Goal: Task Accomplishment & Management: Use online tool/utility

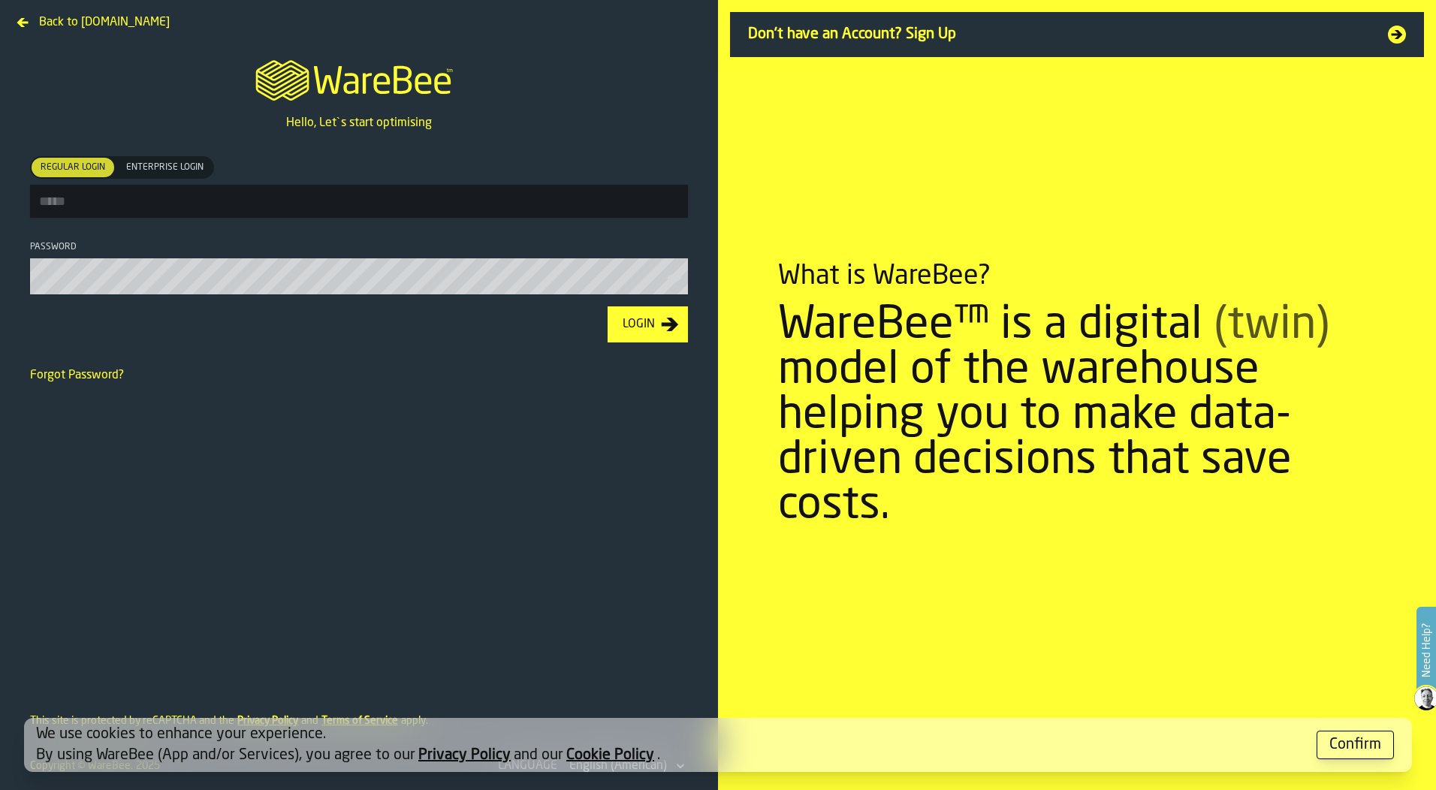
type input "**********"
drag, startPoint x: 644, startPoint y: 314, endPoint x: 1318, endPoint y: 218, distance: 681.4
click at [644, 314] on button "Login" at bounding box center [648, 324] width 80 height 36
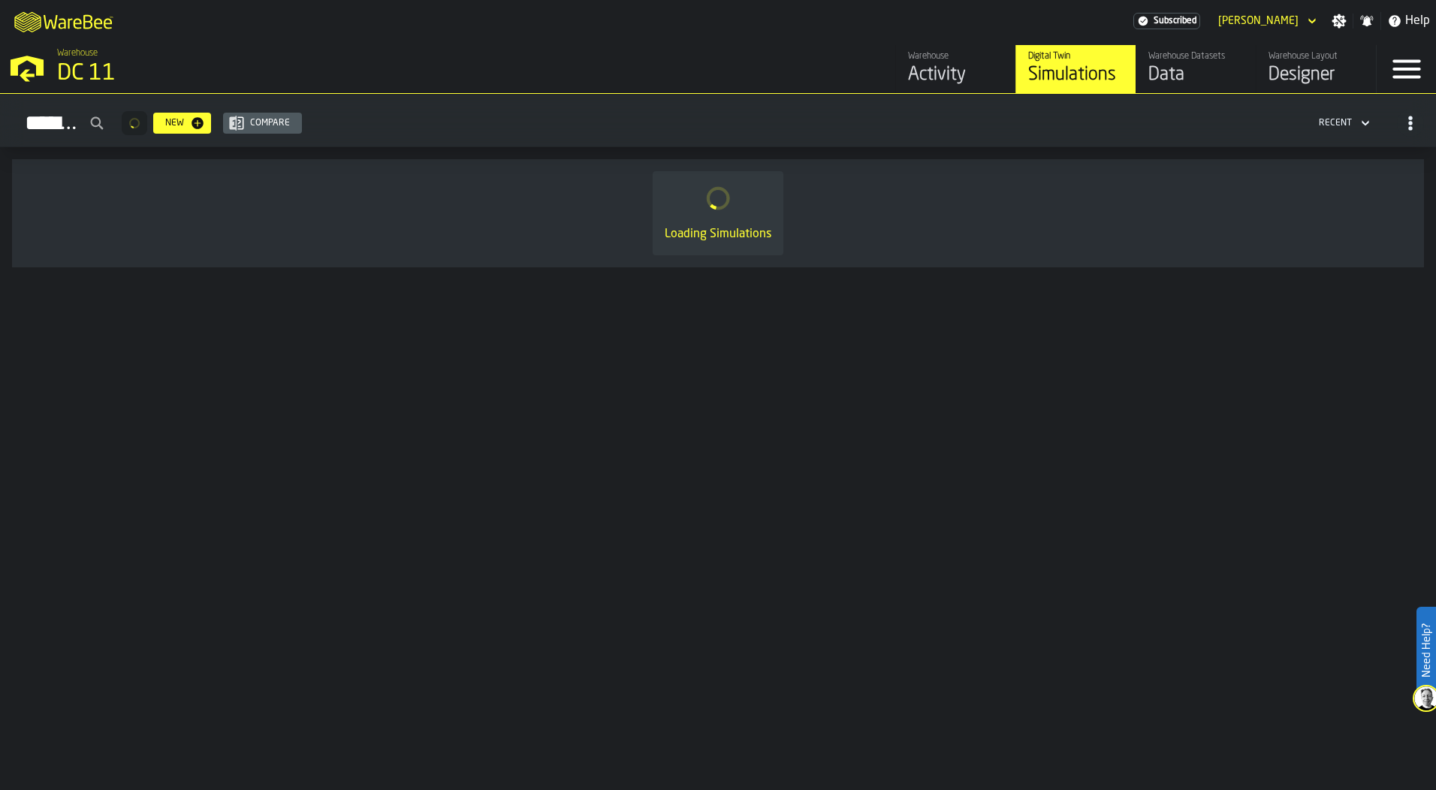
click at [1303, 87] on div "Designer" at bounding box center [1316, 75] width 95 height 24
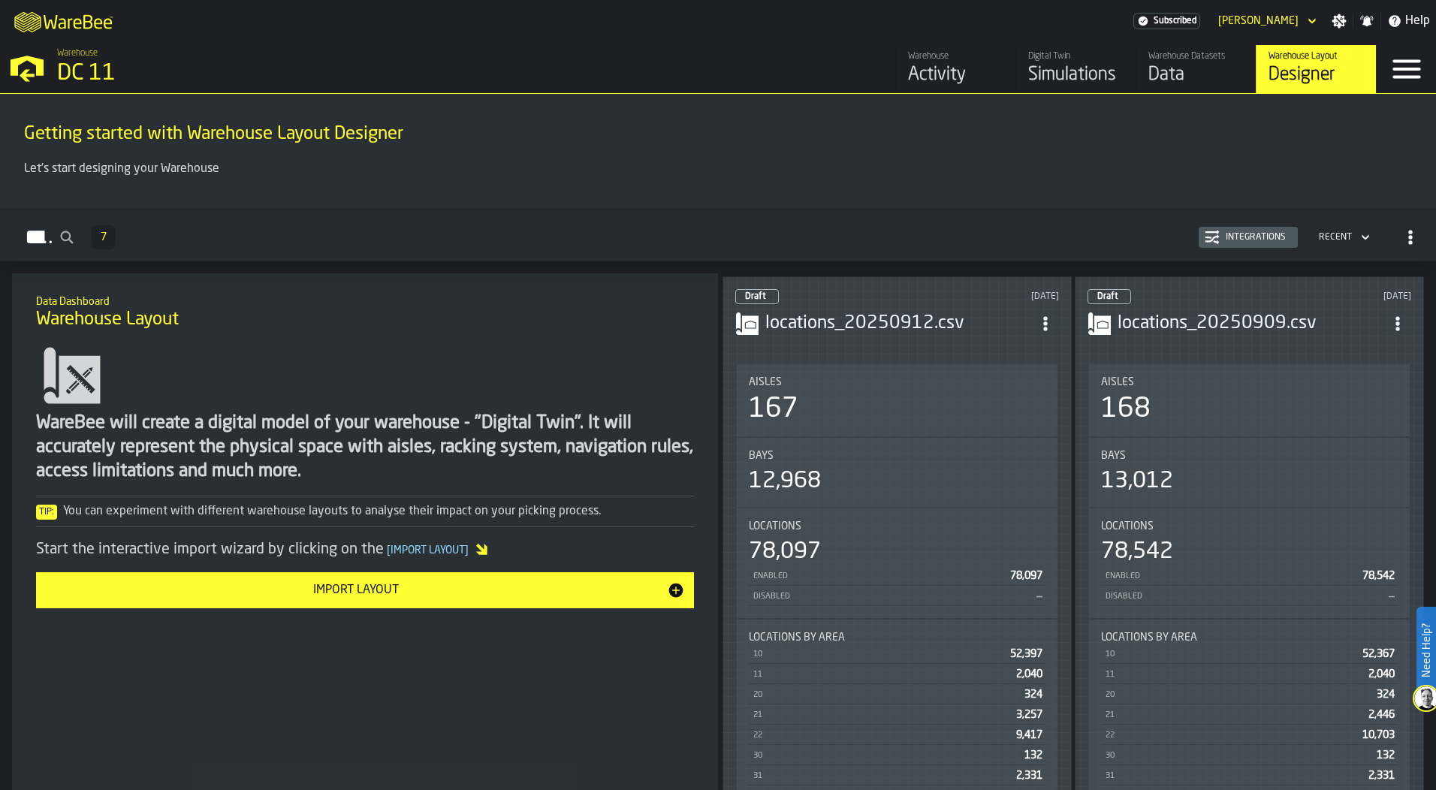
click at [922, 354] on div "Draft [DATE] locations_20250912.csv Aisles 167 Bays 12,968 Locations 78,097 Ena…" at bounding box center [897, 575] width 349 height 598
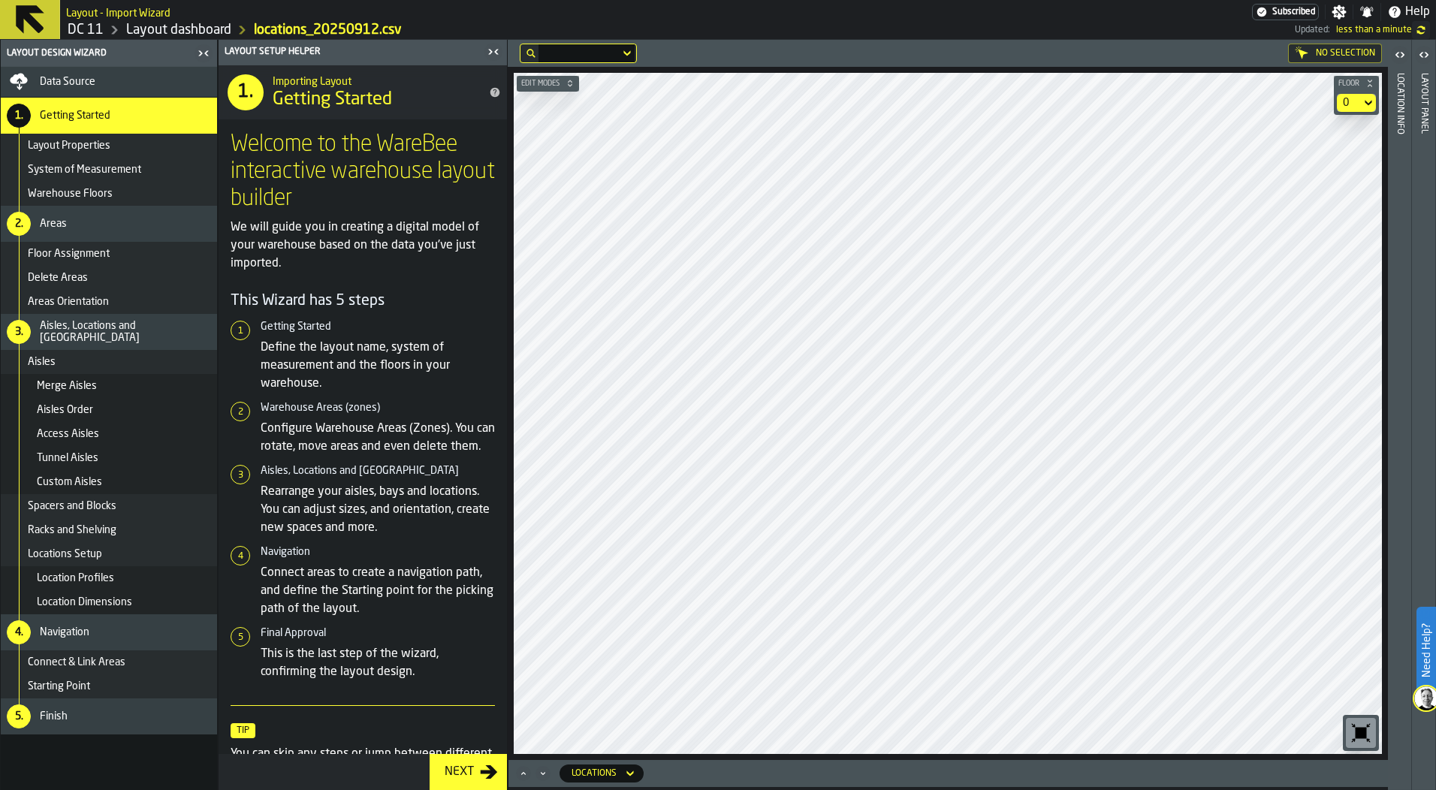
click at [865, 789] on html "Need Help? Layout - Import Wizard Subscribed Settings Notifications Help DC 11 …" at bounding box center [718, 395] width 1436 height 790
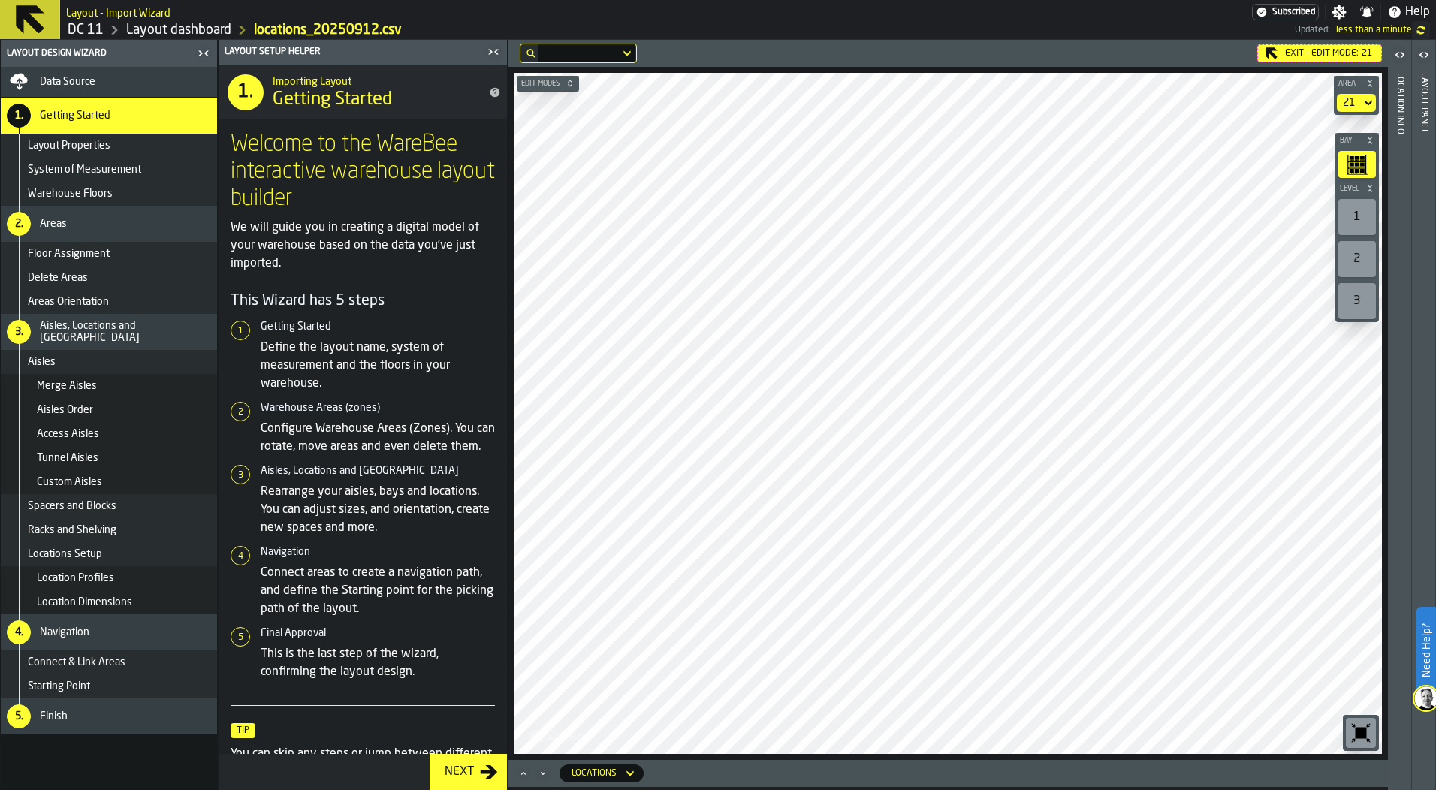
click at [843, 789] on html "Need Help? Layout - Import Wizard Subscribed Settings Notifications Help DC 11 …" at bounding box center [718, 395] width 1436 height 790
click at [855, 765] on div "Exit - Edit Mode: 21 Edit Modes Area 21 Bay Level 1 2 3 M A K I N G W A R E H O…" at bounding box center [948, 415] width 880 height 750
click at [826, 789] on html "Need Help? Layout - Import Wizard Subscribed Settings Notifications Help DC 11 …" at bounding box center [718, 395] width 1436 height 790
click at [762, 789] on html "Need Help? Layout - Import Wizard Subscribed Settings Notifications Help DC 11 …" at bounding box center [718, 395] width 1436 height 790
click at [788, 789] on html "Need Help? Layout - Import Wizard Subscribed Settings Notifications Help DC 11 …" at bounding box center [718, 395] width 1436 height 790
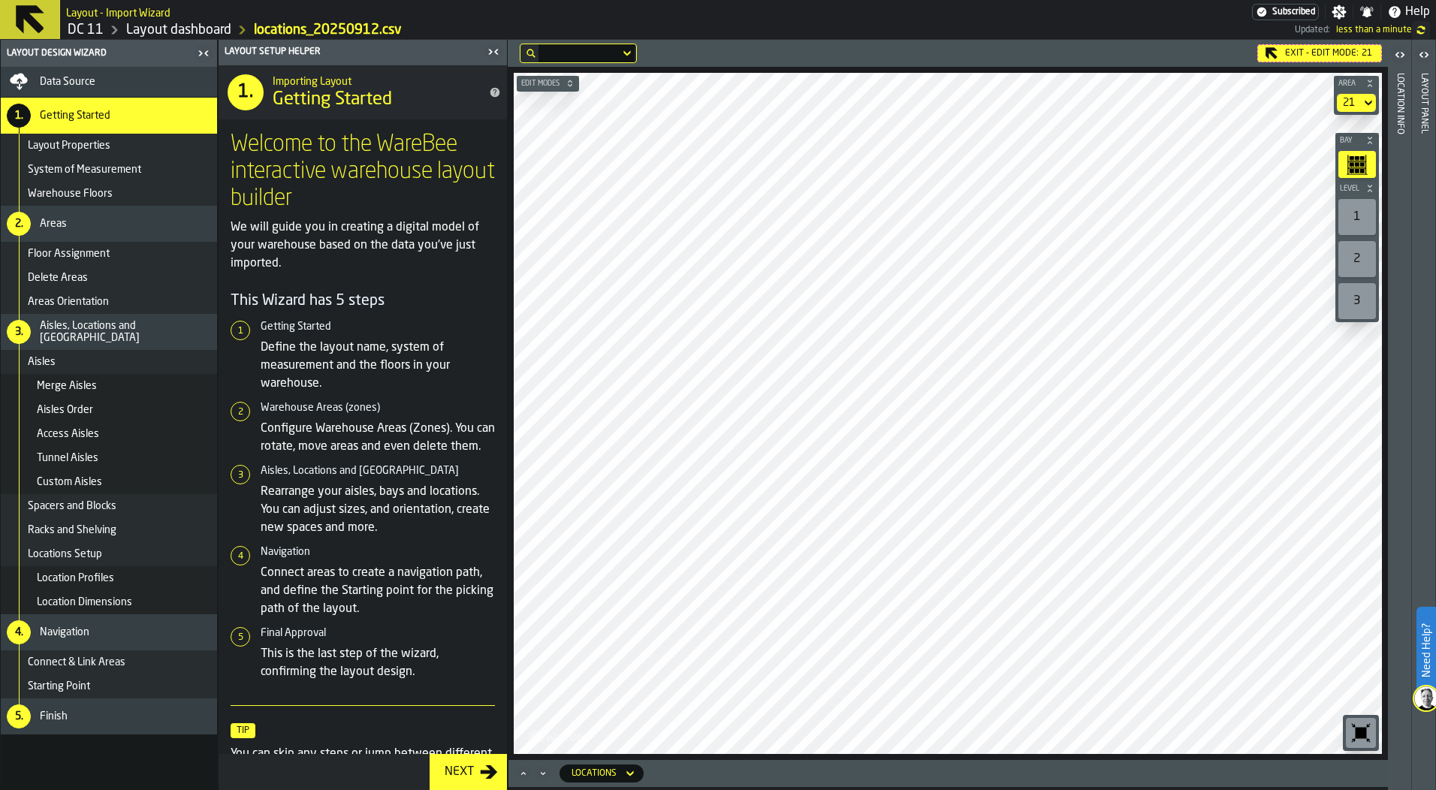
click at [847, 789] on html "Need Help? Layout - Import Wizard Subscribed Settings Notifications Help DC 11 …" at bounding box center [718, 395] width 1436 height 790
click at [890, 789] on html "Need Help? Layout - Import Wizard Subscribed Settings Notifications Help DC 11 …" at bounding box center [718, 395] width 1436 height 790
click at [927, 765] on div "Exit - Edit Mode: 21 Edit Modes Area 21 Bay Level 1 2 3 M A K I N G W A R E H O…" at bounding box center [948, 415] width 880 height 750
click at [943, 789] on html "Need Help? Layout - Import Wizard Subscribed Settings Notifications Help DC 11 …" at bounding box center [718, 395] width 1436 height 790
click at [907, 789] on html "Need Help? Layout - Import Wizard Subscribed Settings Notifications Help DC 11 …" at bounding box center [718, 395] width 1436 height 790
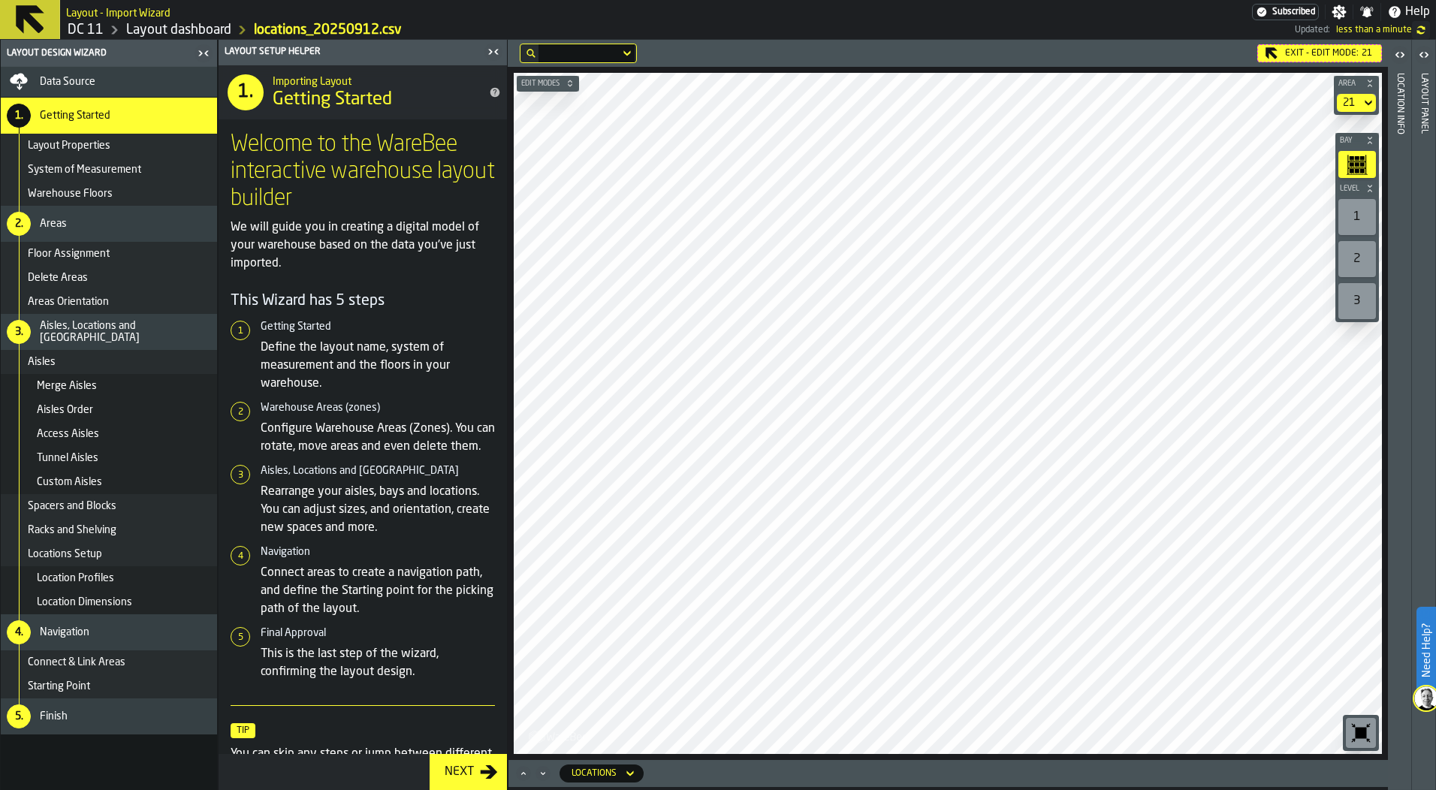
click at [882, 781] on div "Exit - Edit Mode: 21 Edit Modes Area 21 Bay Level 1 2 3 M A K I N G W A R E H O…" at bounding box center [948, 415] width 880 height 750
click at [789, 756] on div "Edit Modes Area 21 Bay Level 1 2 3 M A K I N G W A R E H O U S E S M O R E EF F…" at bounding box center [948, 413] width 880 height 693
click at [919, 758] on div "Edit Modes Area 21 Bay Level 1 2 3 M A K I N G W A R E H O U S E S M O R E EF F…" at bounding box center [948, 413] width 880 height 693
click at [998, 789] on html "Need Help? Layout - Import Wizard Subscribed Settings Notifications Help DC 11 …" at bounding box center [718, 395] width 1436 height 790
click at [964, 49] on div "Exit - Edit Mode: 21 Edit Modes Area 21 Bay Level 1 2 3 M A K I N G W A R E H O…" at bounding box center [948, 400] width 880 height 720
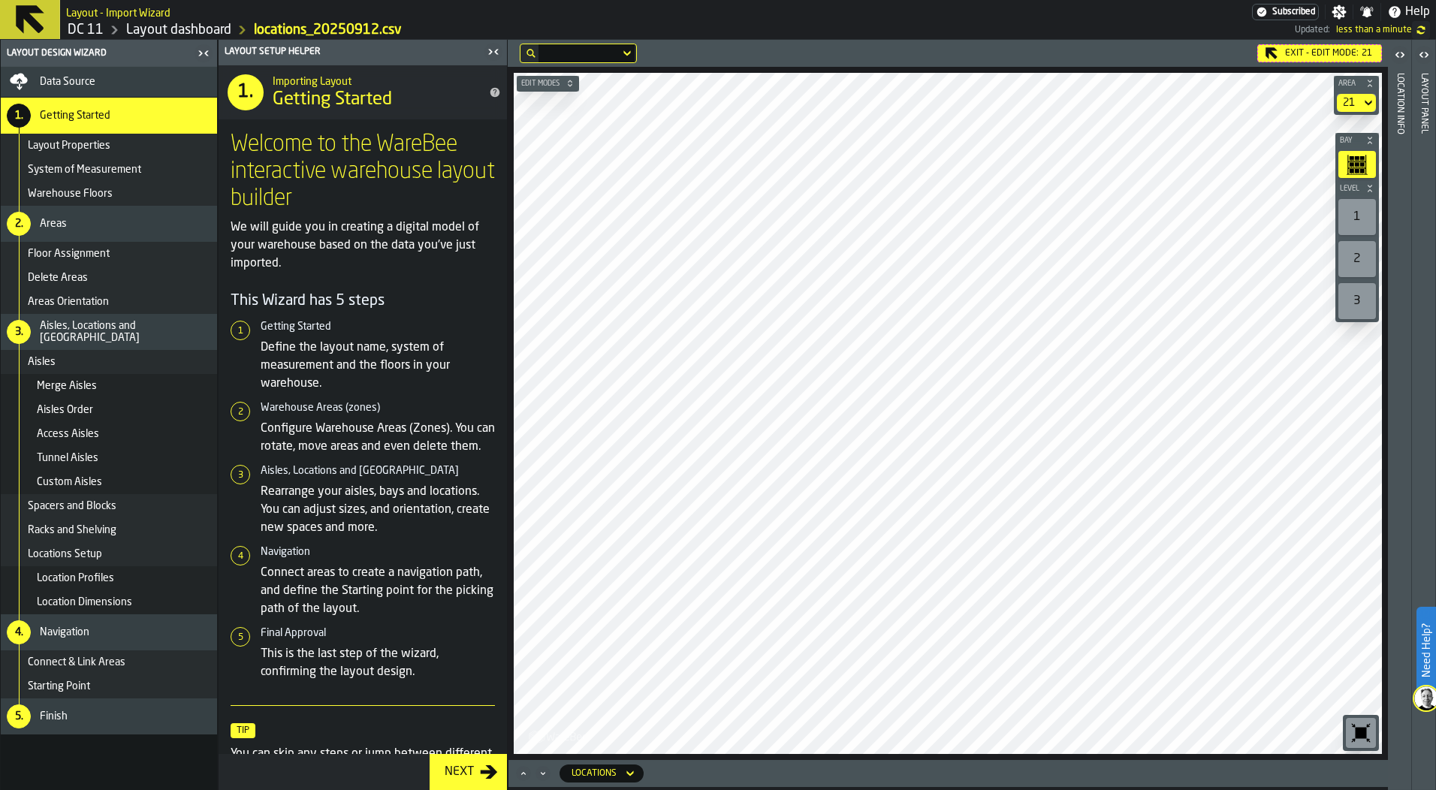
click at [983, 789] on html "Need Help? Layout - Import Wizard Subscribed Settings Notifications Help DC 11 …" at bounding box center [718, 395] width 1436 height 790
click at [895, 789] on html "Need Help? Layout - Import Wizard Subscribed Settings Notifications Help DC 11 …" at bounding box center [718, 395] width 1436 height 790
